Goal: Find specific page/section: Find specific page/section

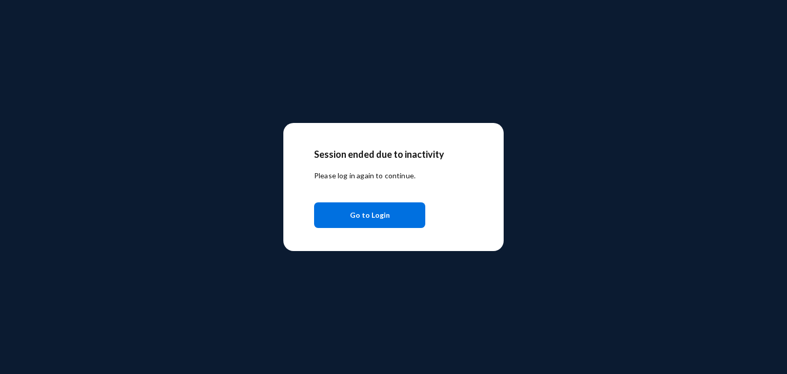
click at [495, 84] on div "Session ended due to inactivity Please log in again to continue. Go to Login" at bounding box center [393, 187] width 787 height 374
click at [363, 214] on span "Go to Login" at bounding box center [370, 215] width 40 height 18
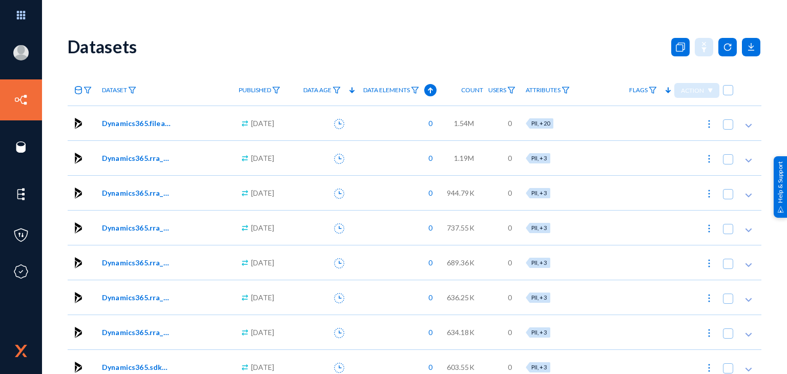
click at [522, 35] on div "Datasets" at bounding box center [415, 47] width 694 height 42
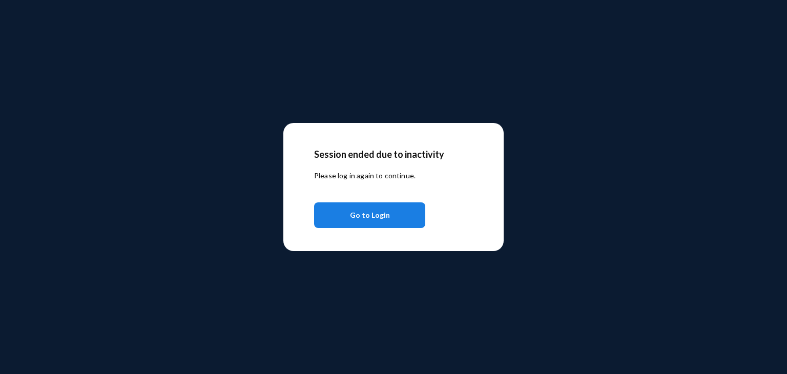
click at [379, 213] on span "Go to Login" at bounding box center [370, 215] width 40 height 18
